Goal: Transaction & Acquisition: Book appointment/travel/reservation

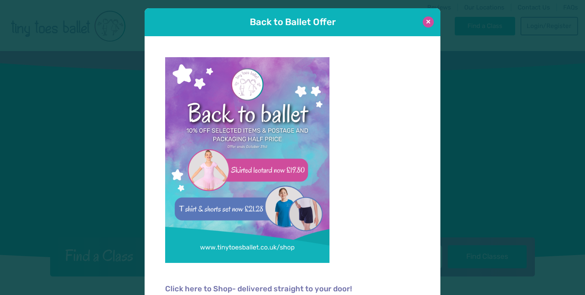
click at [429, 24] on button at bounding box center [428, 21] width 11 height 11
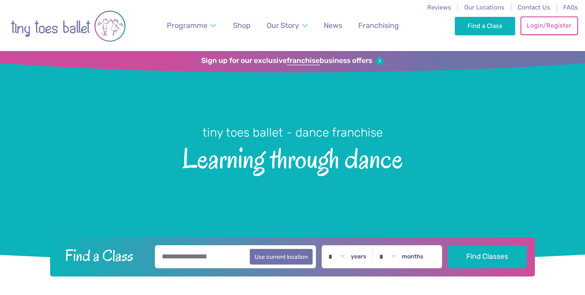
click at [551, 29] on link "Login/Register" at bounding box center [550, 25] width 58 height 18
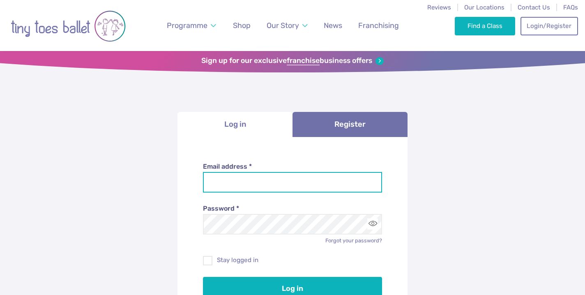
type input "**********"
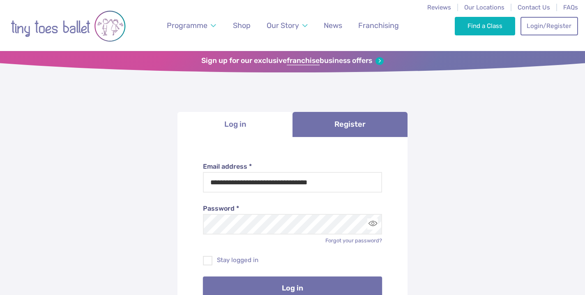
click at [316, 281] on button "Log in" at bounding box center [293, 287] width 180 height 23
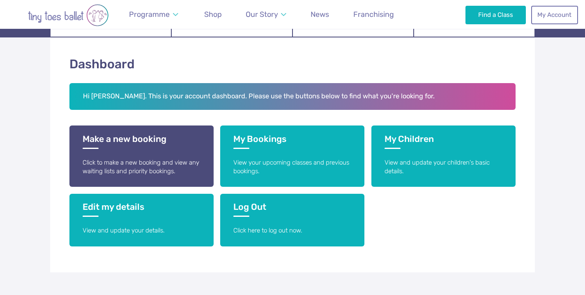
scroll to position [118, 0]
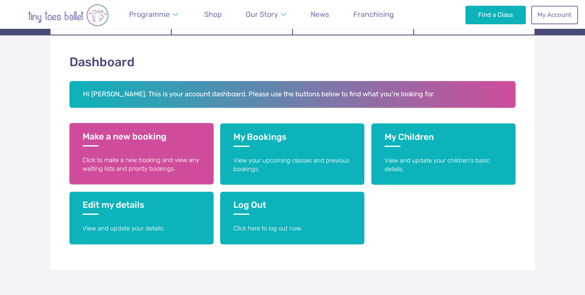
click at [151, 138] on h3 "Make a new booking" at bounding box center [142, 138] width 118 height 15
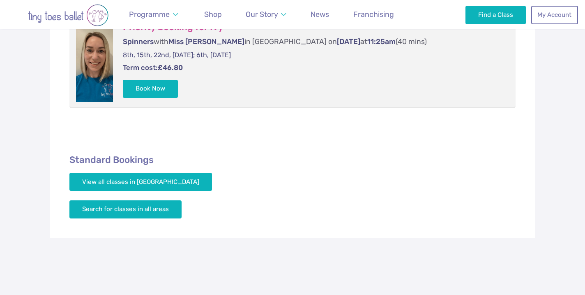
scroll to position [218, 0]
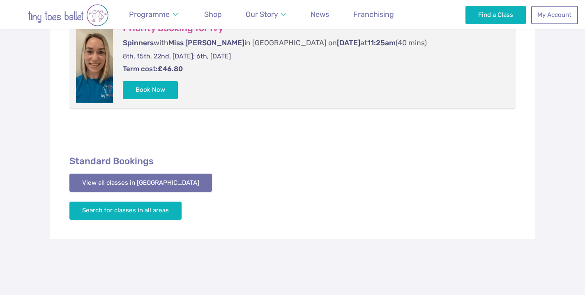
click at [151, 175] on link "View all classes in [GEOGRAPHIC_DATA]" at bounding box center [140, 182] width 143 height 18
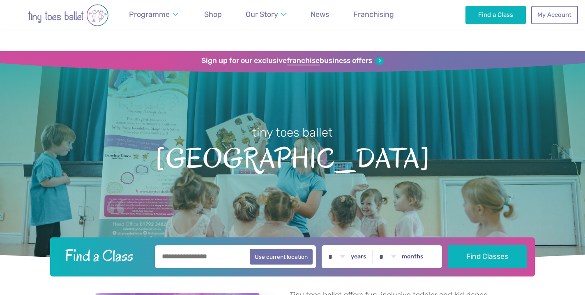
scroll to position [900, 0]
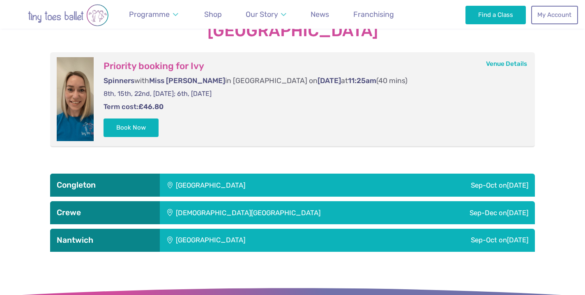
click at [229, 208] on div "St Micheals Church Hall" at bounding box center [291, 212] width 262 height 23
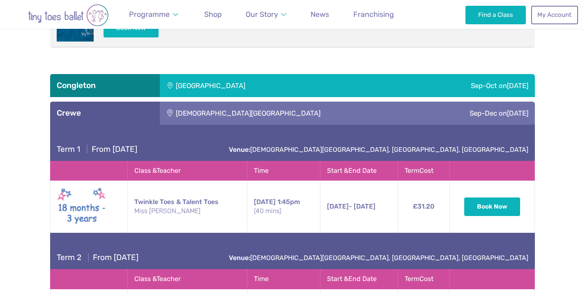
scroll to position [1001, 0]
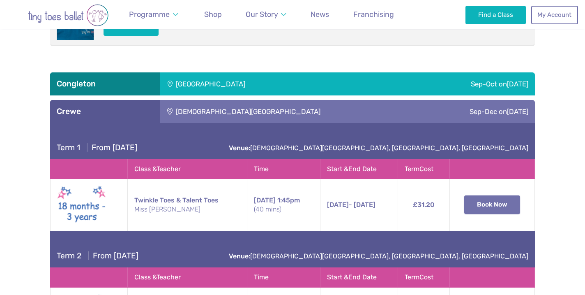
click at [489, 207] on button "Book Now" at bounding box center [493, 204] width 56 height 18
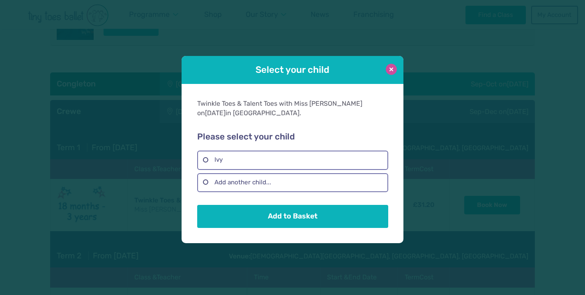
click at [392, 75] on button at bounding box center [391, 69] width 11 height 11
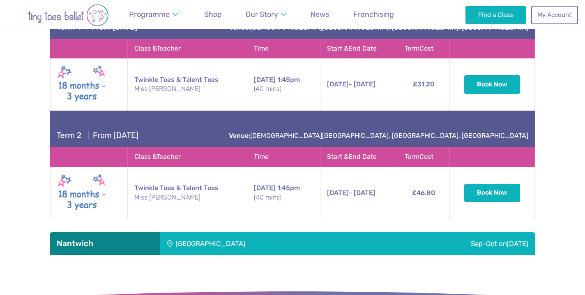
scroll to position [1122, 0]
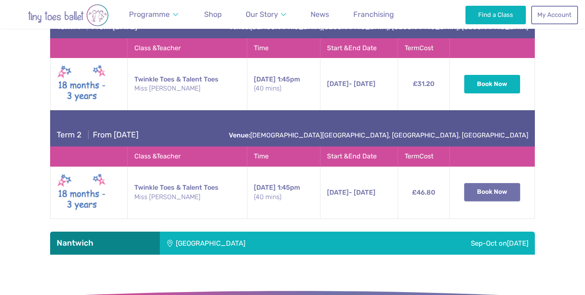
click at [493, 190] on button "Book Now" at bounding box center [493, 192] width 56 height 18
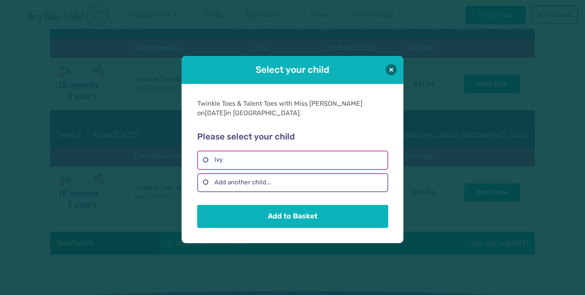
click at [206, 153] on label "Ivy" at bounding box center [292, 159] width 191 height 19
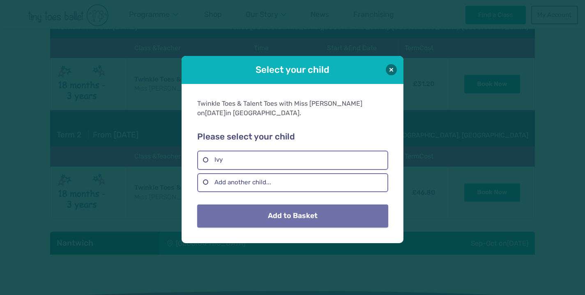
click at [296, 220] on button "Add to Basket" at bounding box center [292, 215] width 191 height 23
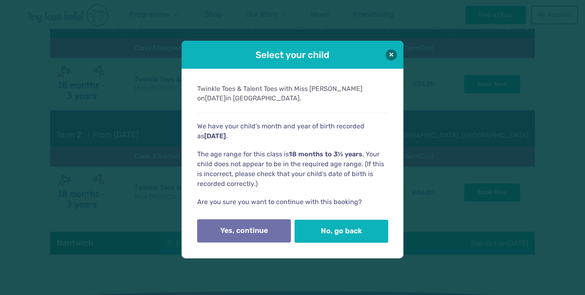
click at [270, 229] on button "Yes, continue" at bounding box center [244, 230] width 94 height 23
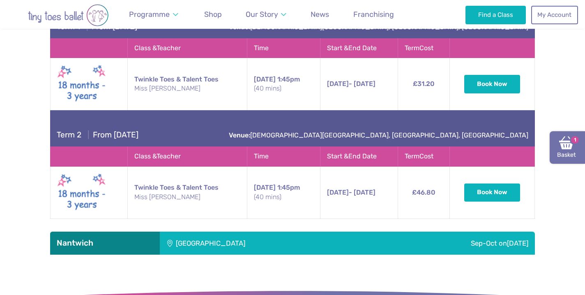
click at [574, 144] on span "1" at bounding box center [575, 140] width 10 height 10
